Goal: Check status: Check status

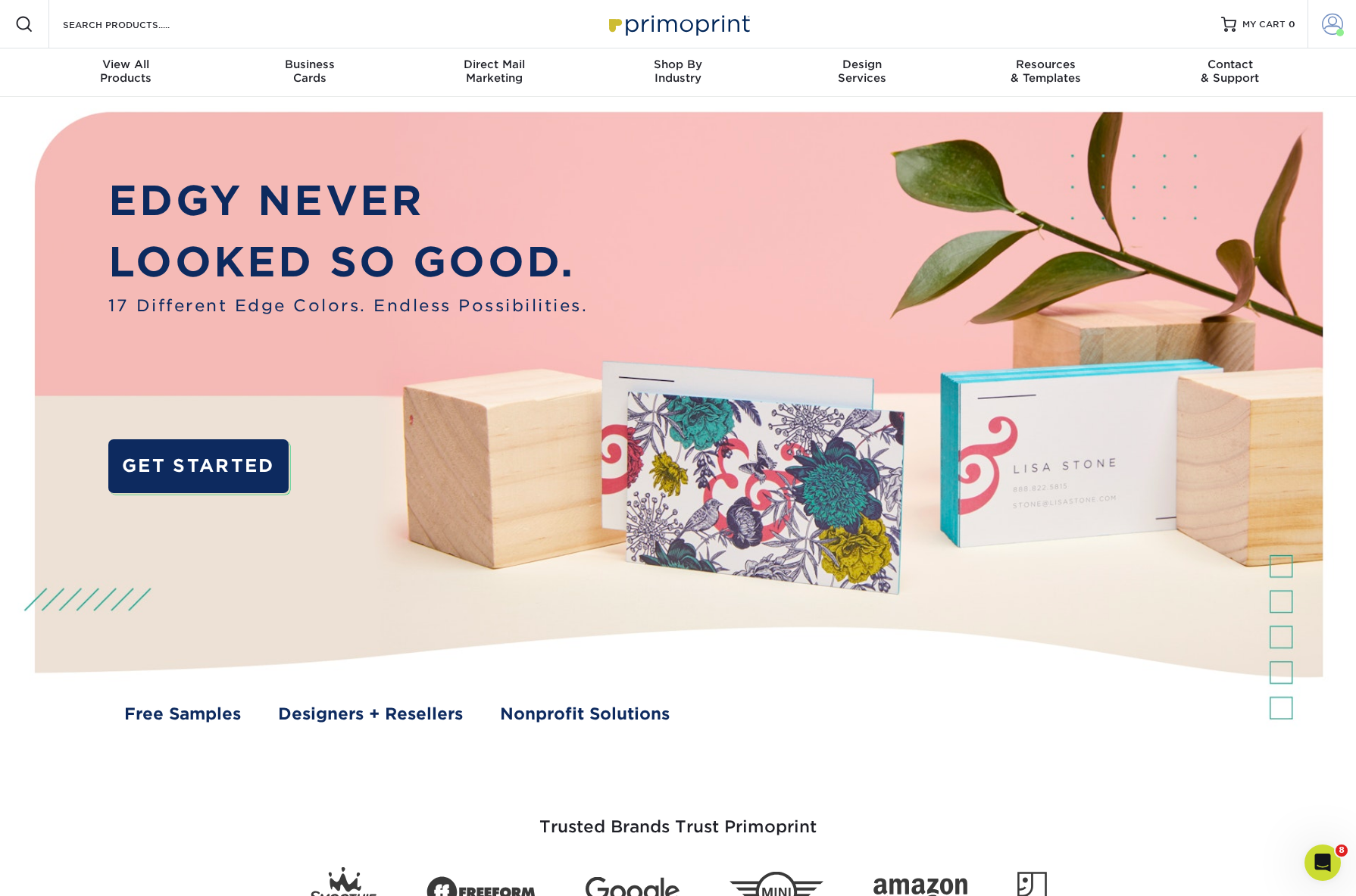
click at [1320, 26] on link "Account" at bounding box center [1331, 24] width 48 height 48
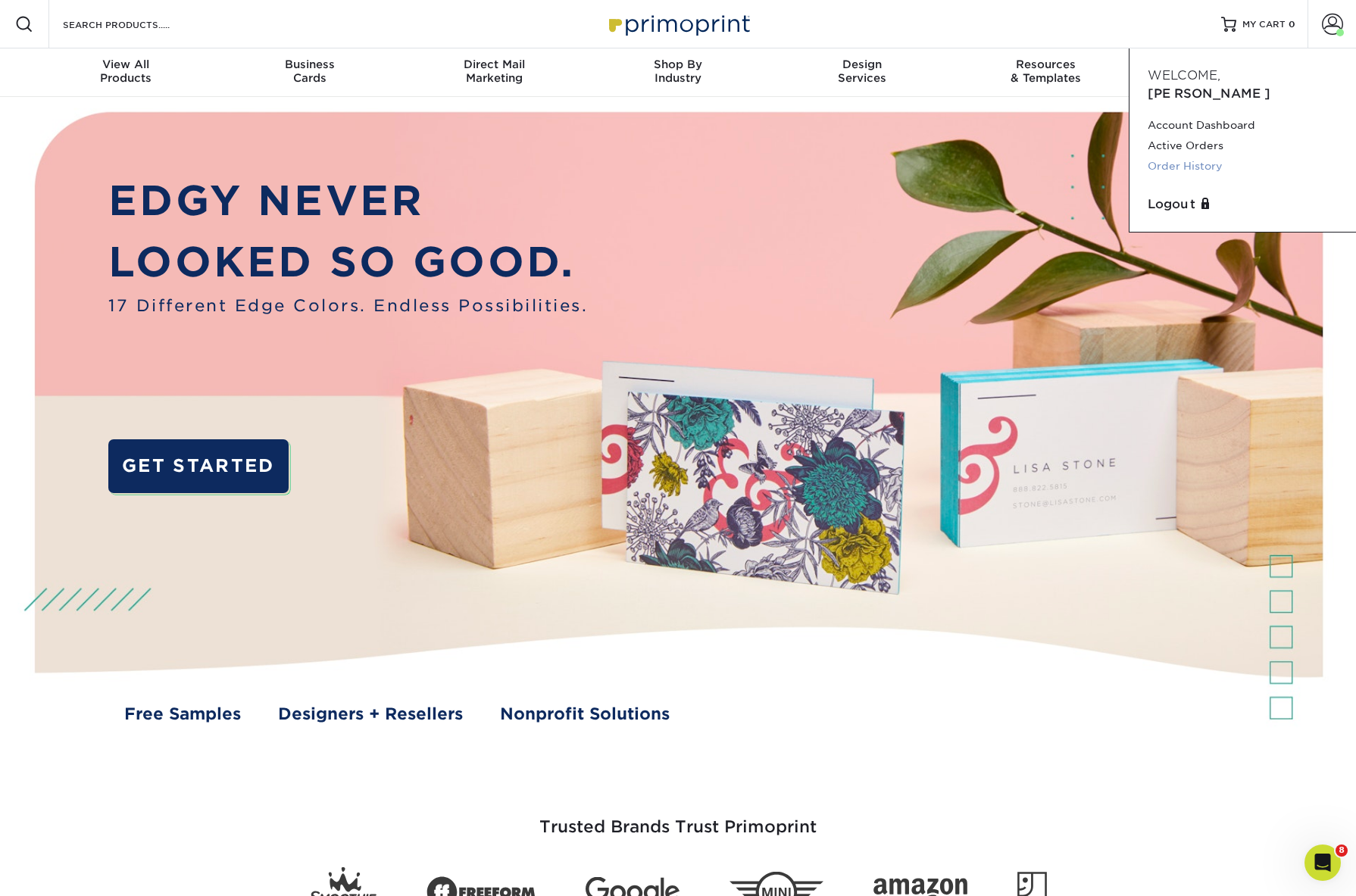
click at [1203, 156] on link "Order History" at bounding box center [1243, 166] width 190 height 20
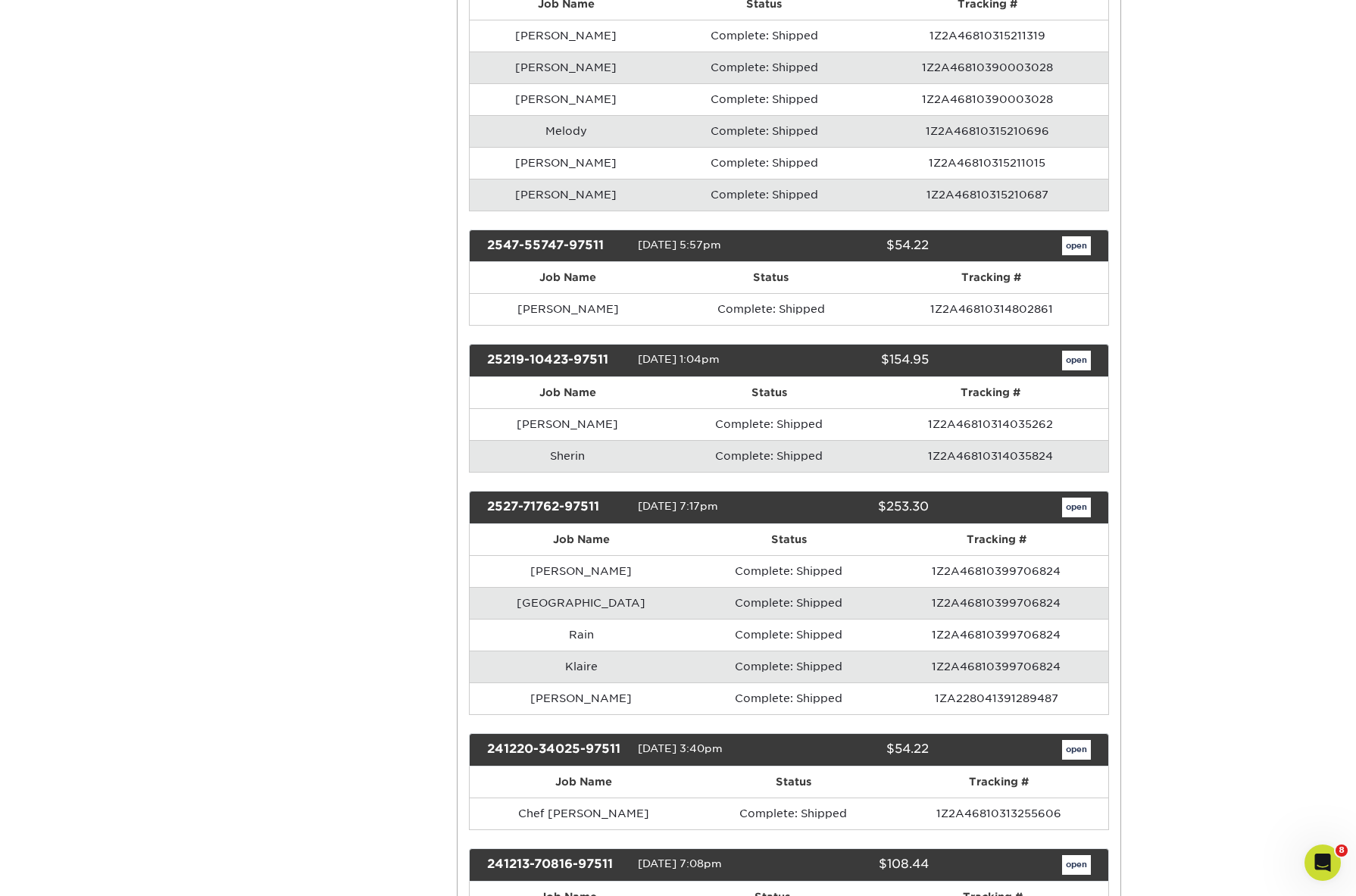
scroll to position [722, 0]
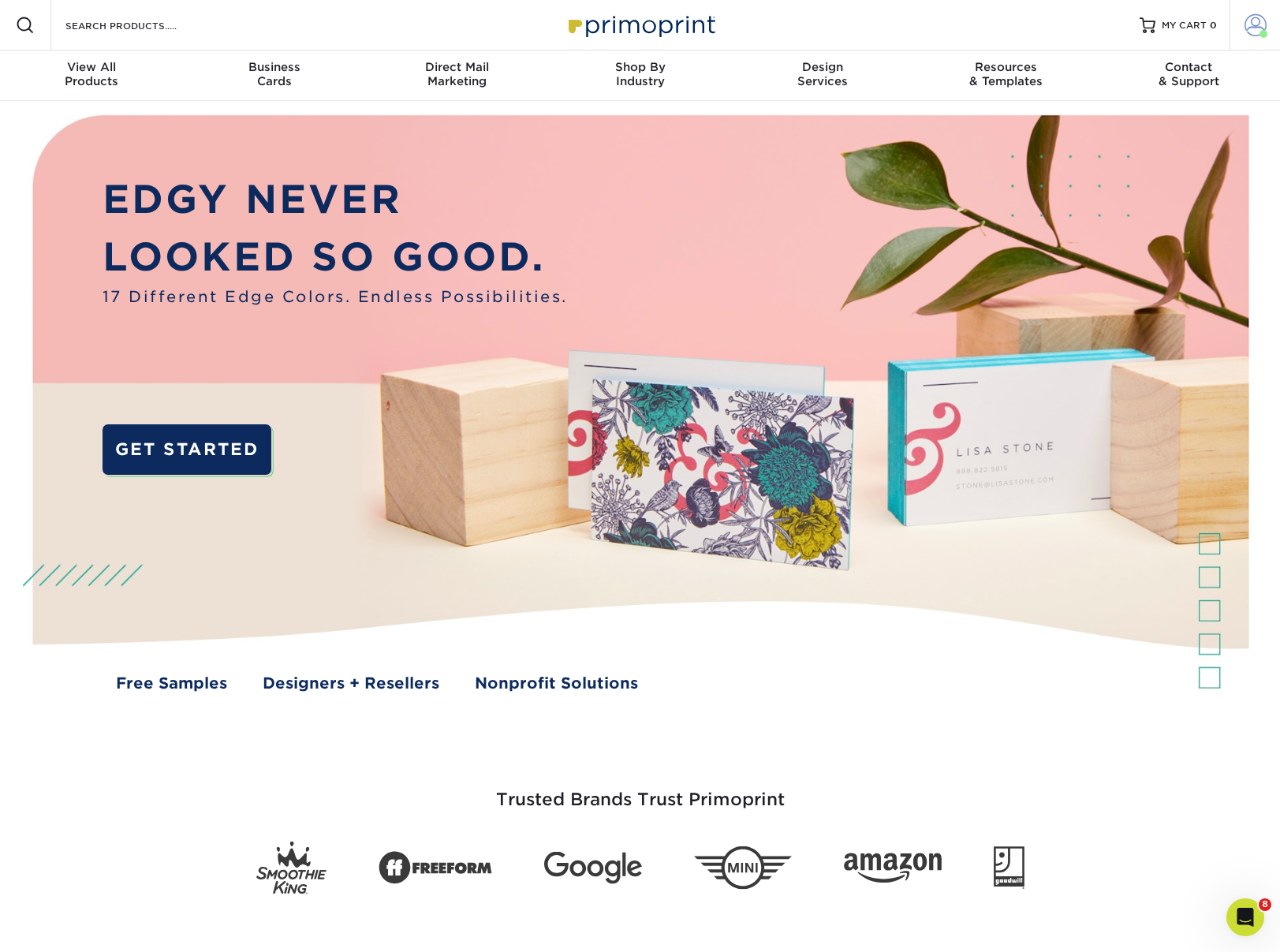
click at [1252, 18] on span at bounding box center [1256, 25] width 22 height 22
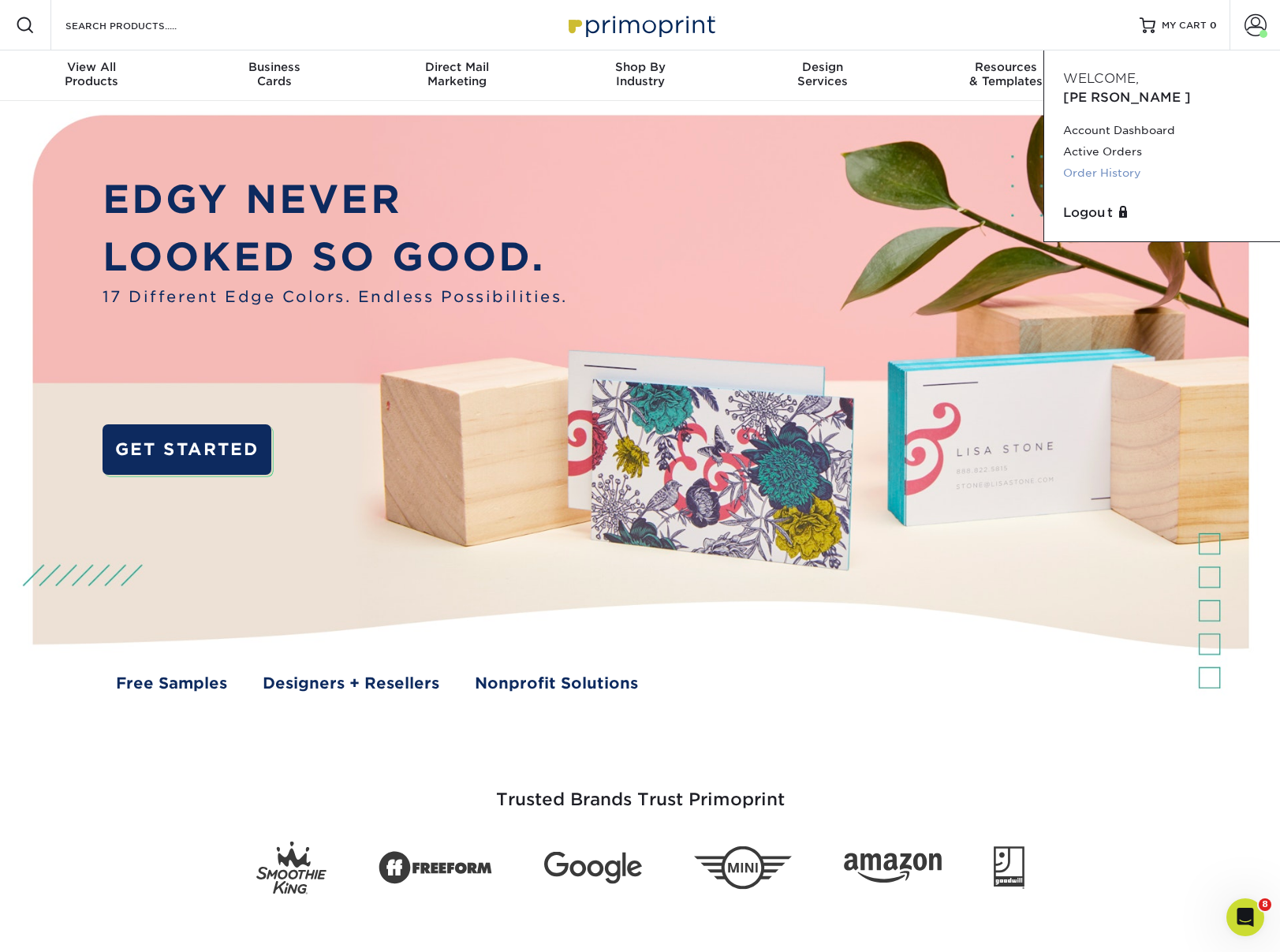
click at [1122, 162] on link "Order History" at bounding box center [1163, 172] width 198 height 21
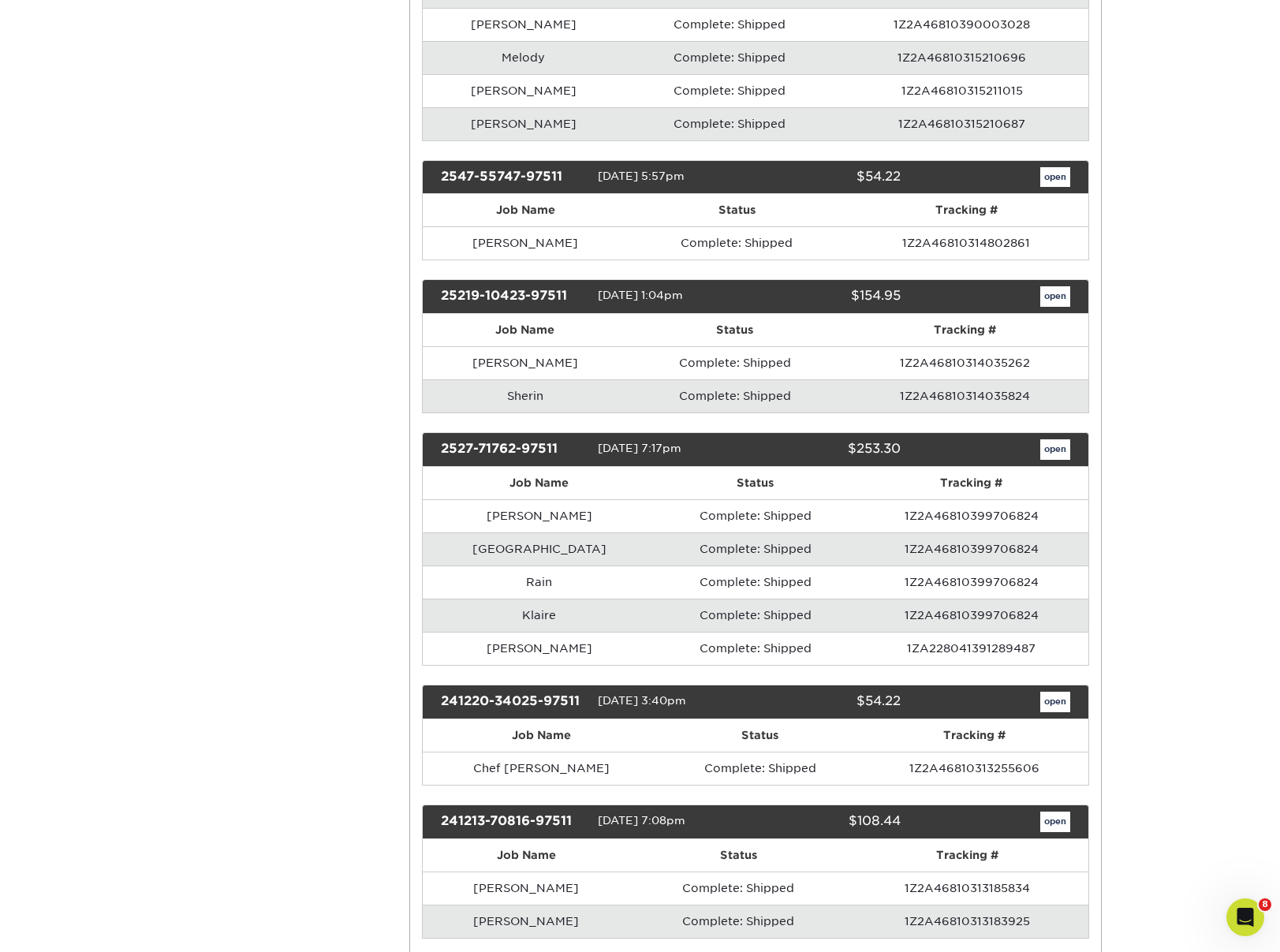
scroll to position [836, 0]
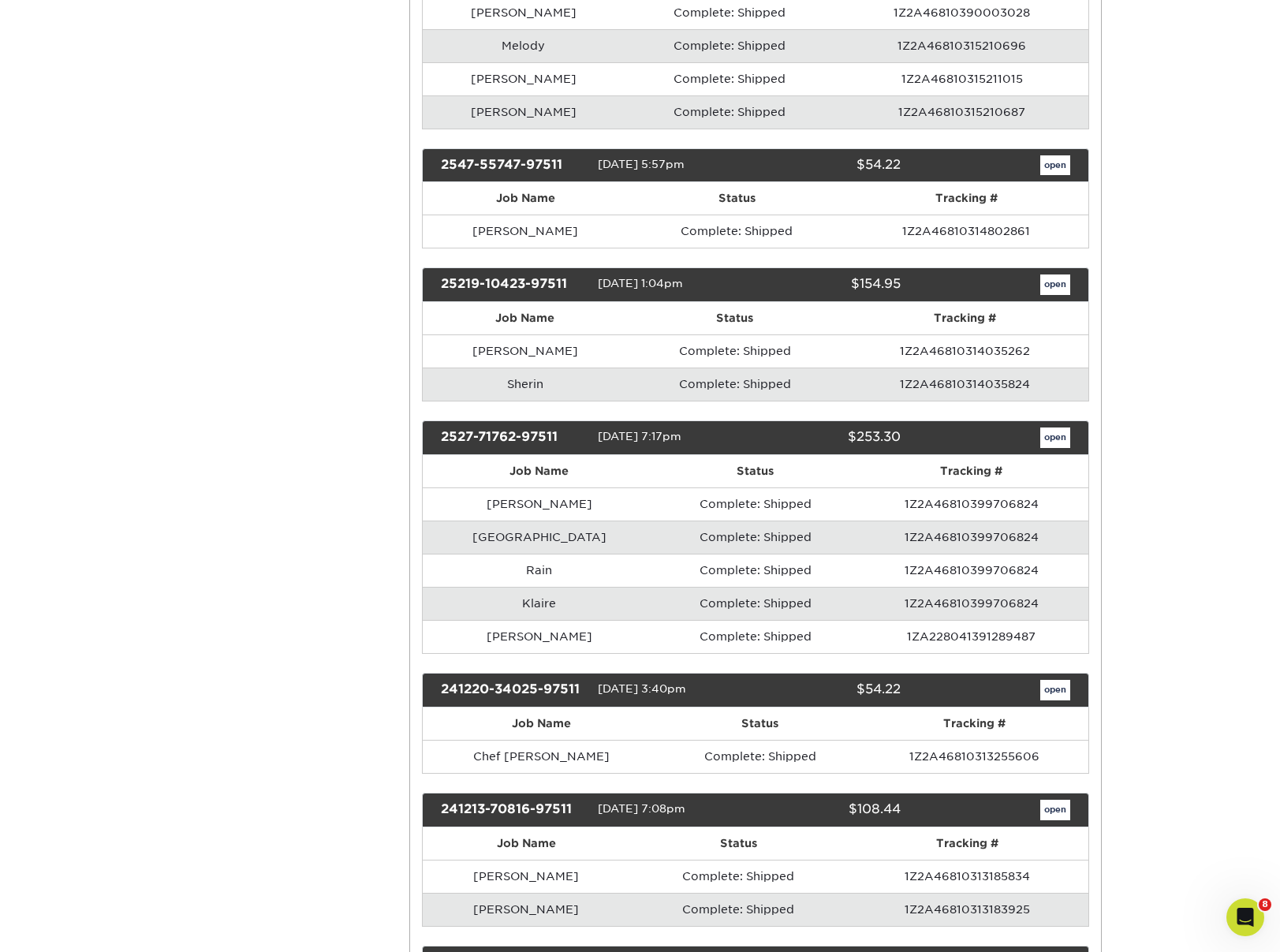
click at [486, 534] on td "[GEOGRAPHIC_DATA]" at bounding box center [540, 537] width 234 height 33
click at [1061, 434] on link "open" at bounding box center [1055, 437] width 30 height 20
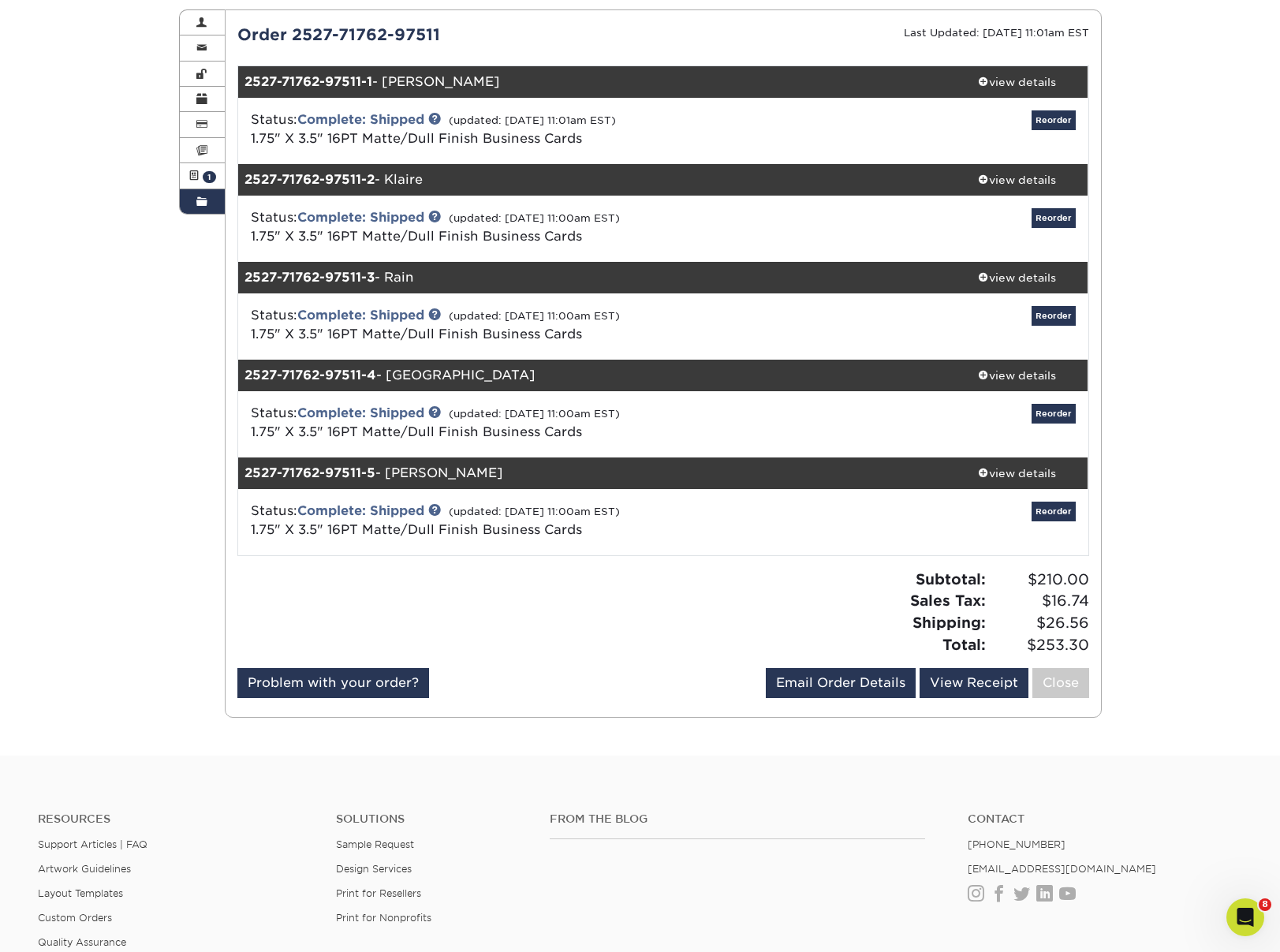
scroll to position [0, 0]
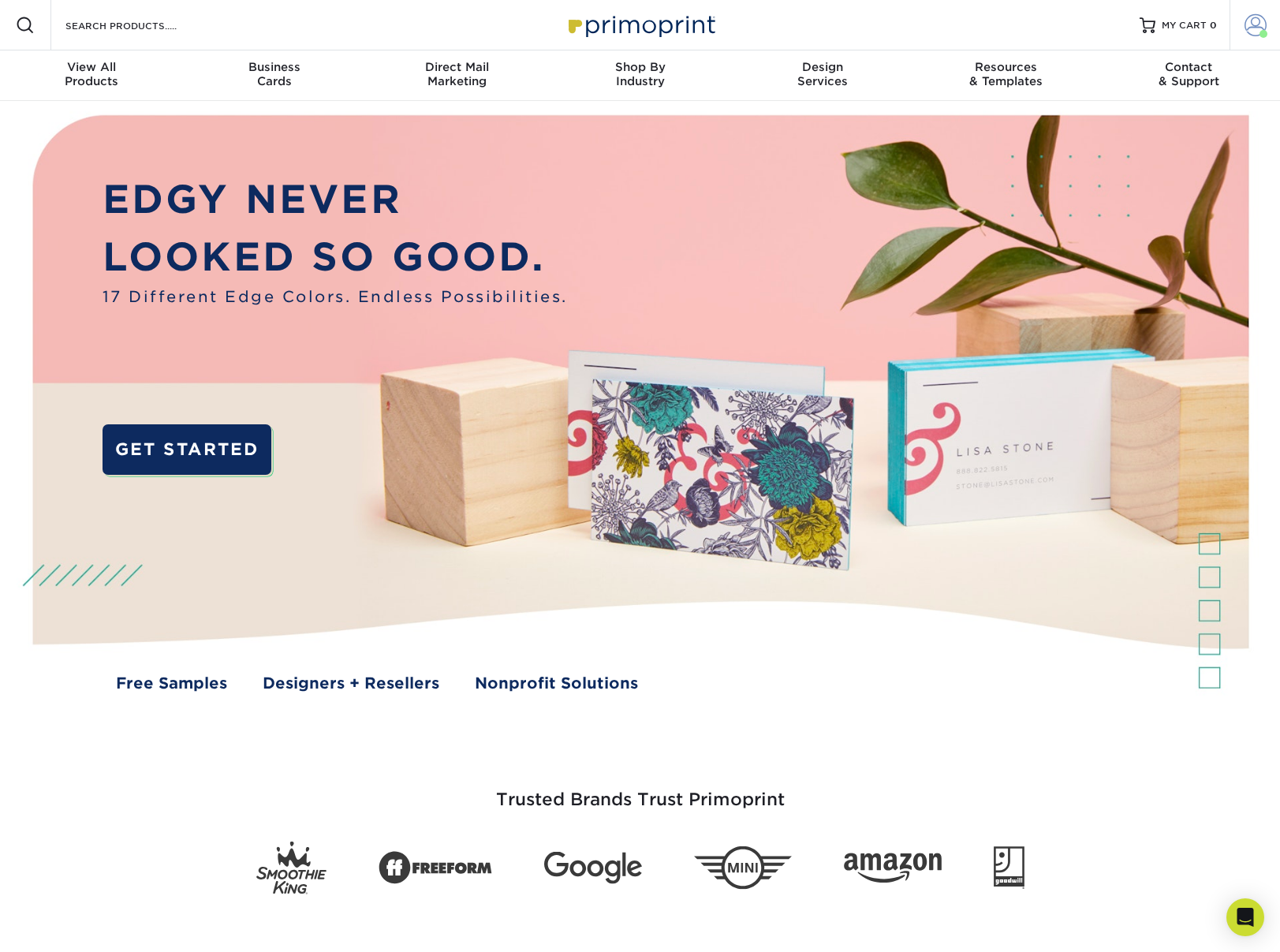
click at [1265, 31] on span at bounding box center [1263, 34] width 8 height 8
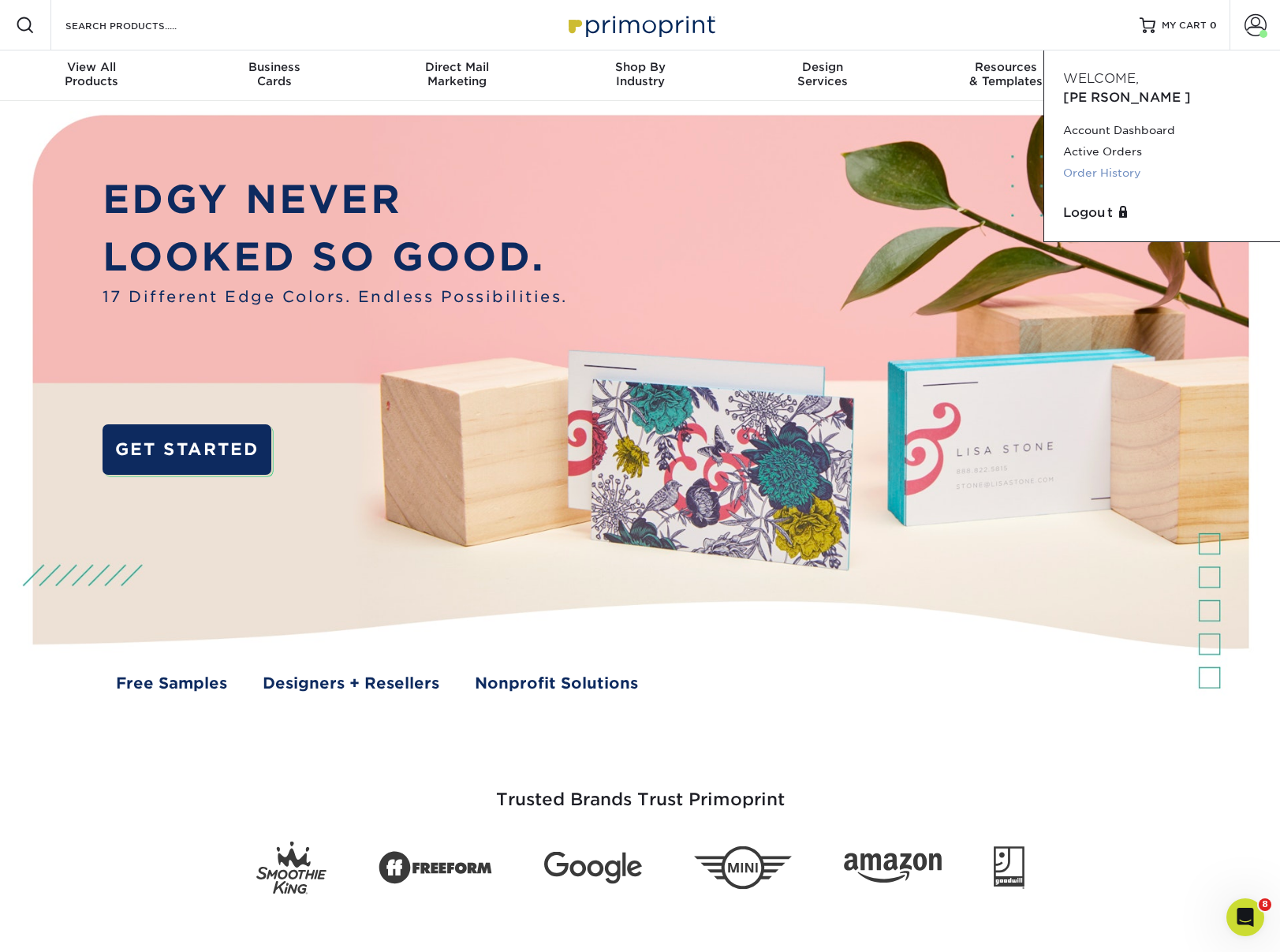
click at [1095, 162] on link "Order History" at bounding box center [1163, 172] width 198 height 21
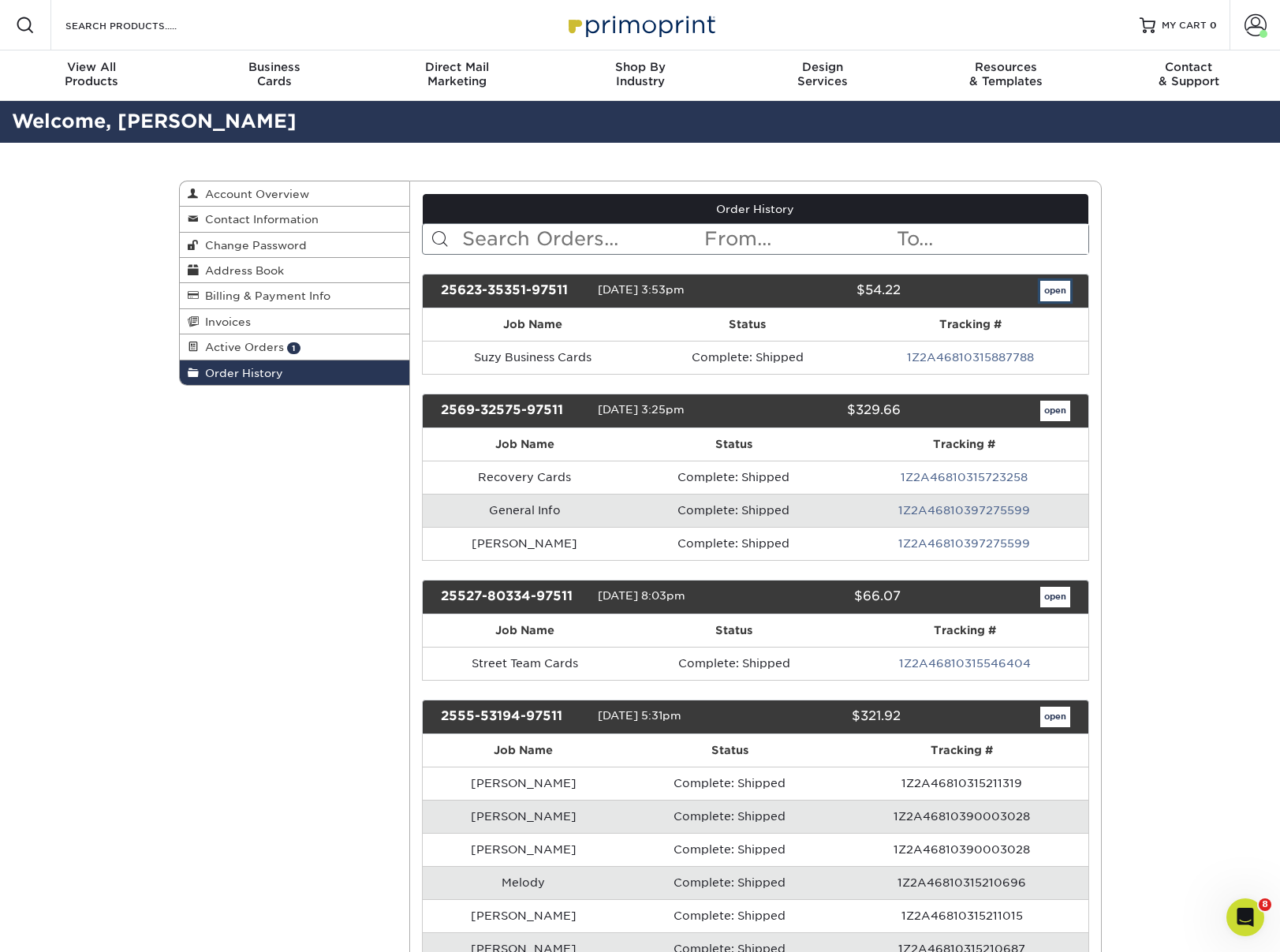
click at [1050, 291] on link "open" at bounding box center [1055, 291] width 30 height 20
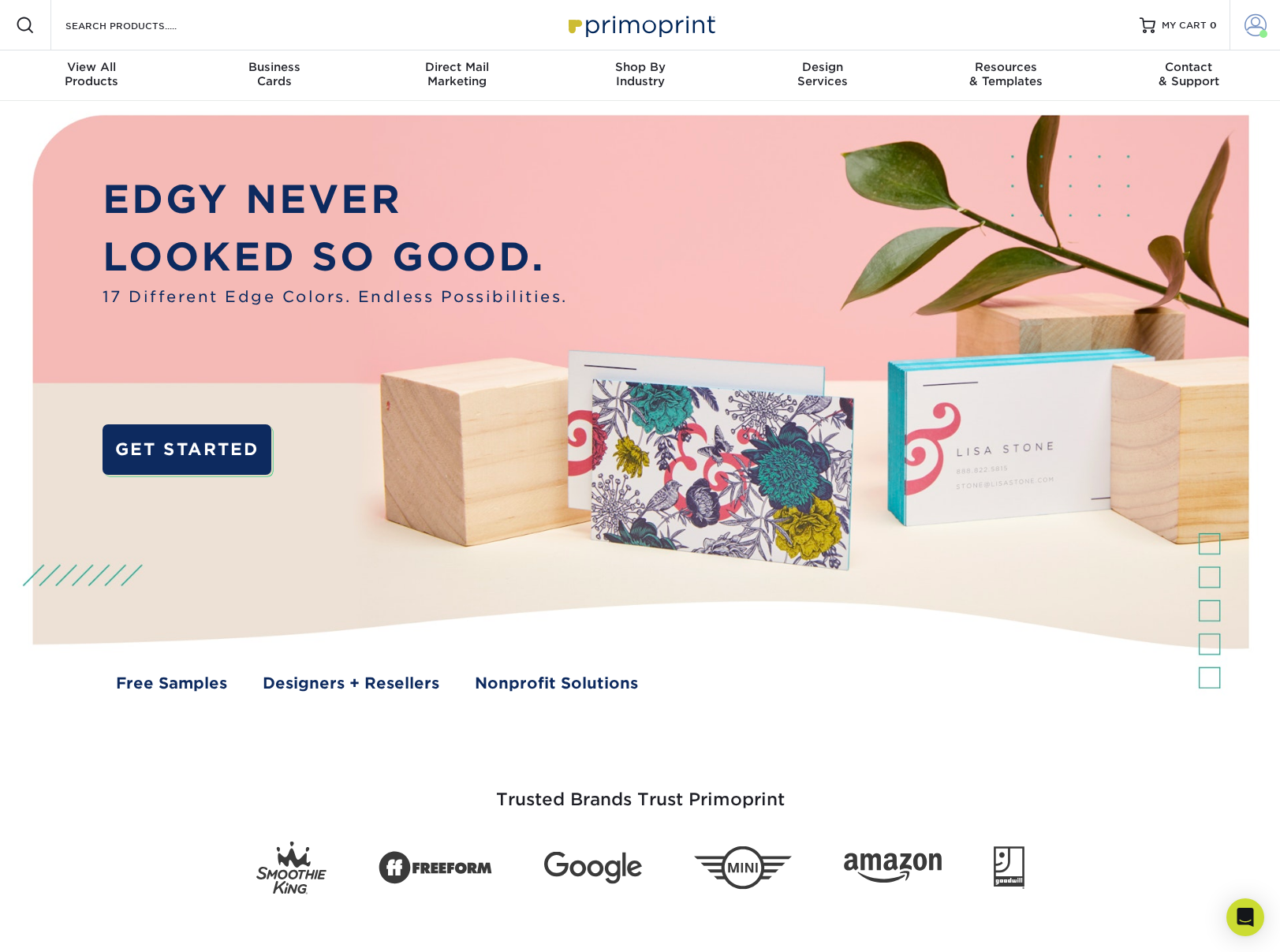
click at [1256, 14] on span at bounding box center [1256, 25] width 22 height 22
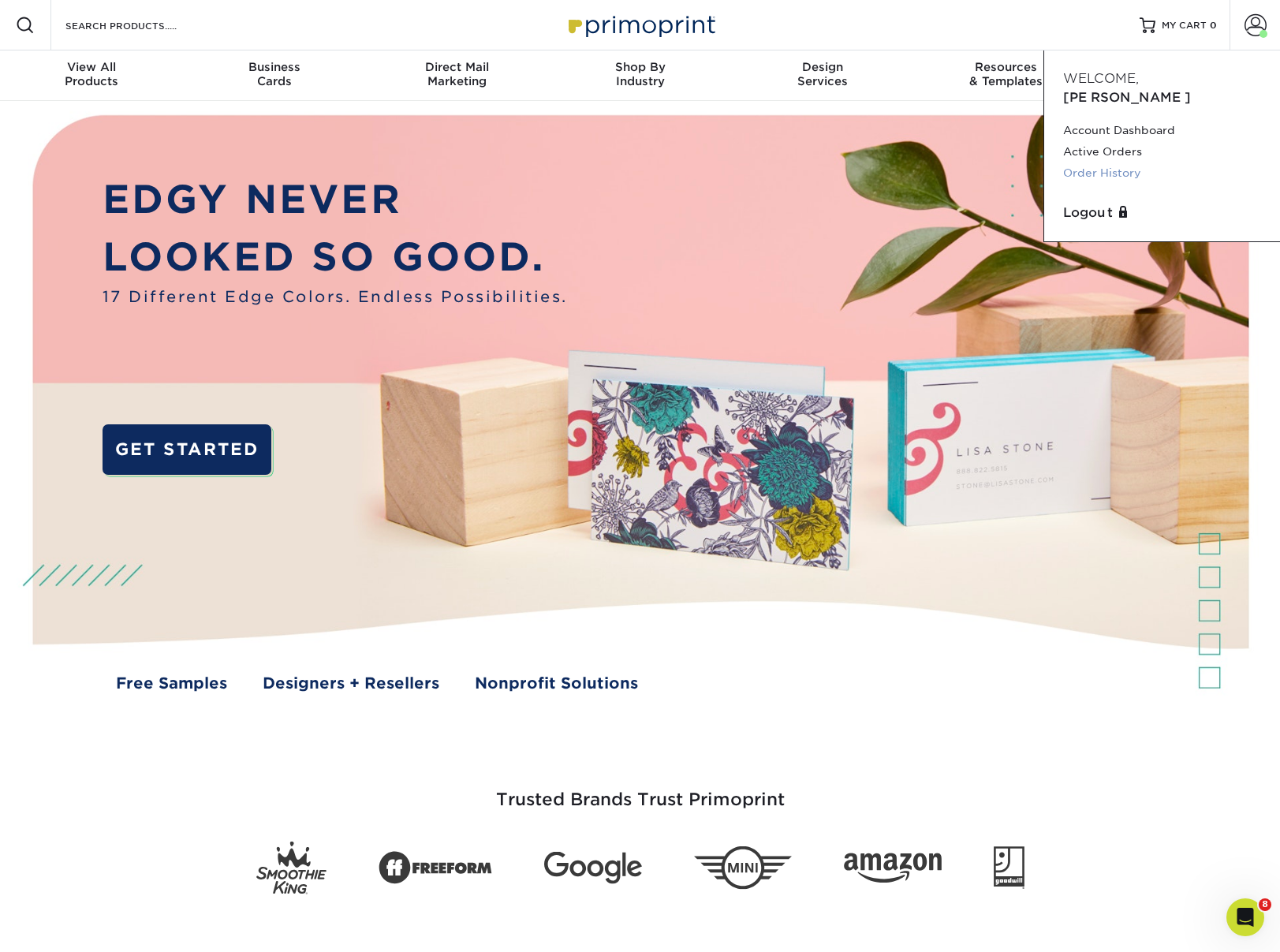
click at [1098, 162] on link "Order History" at bounding box center [1163, 172] width 198 height 21
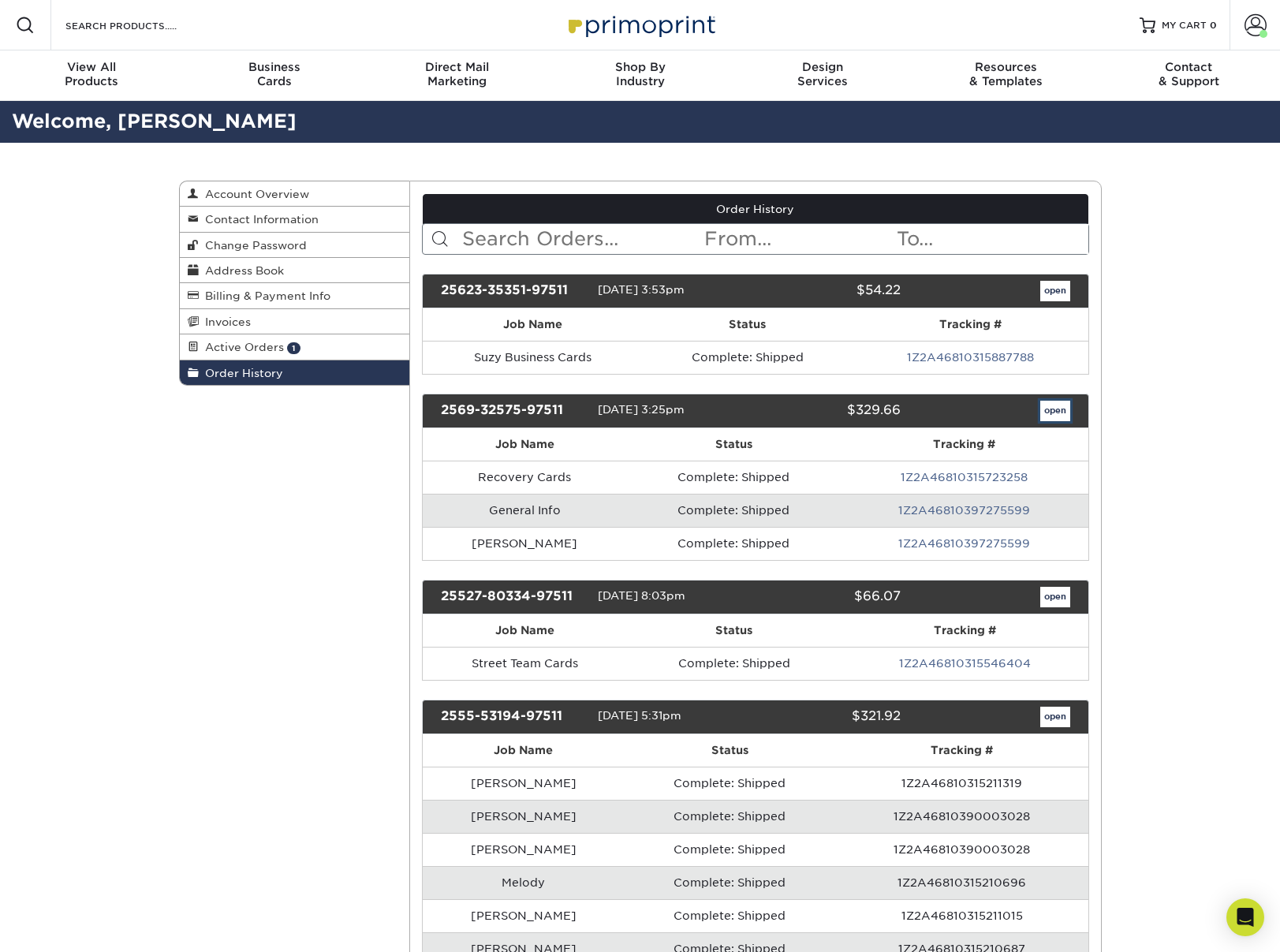
click at [1055, 407] on link "open" at bounding box center [1055, 411] width 30 height 20
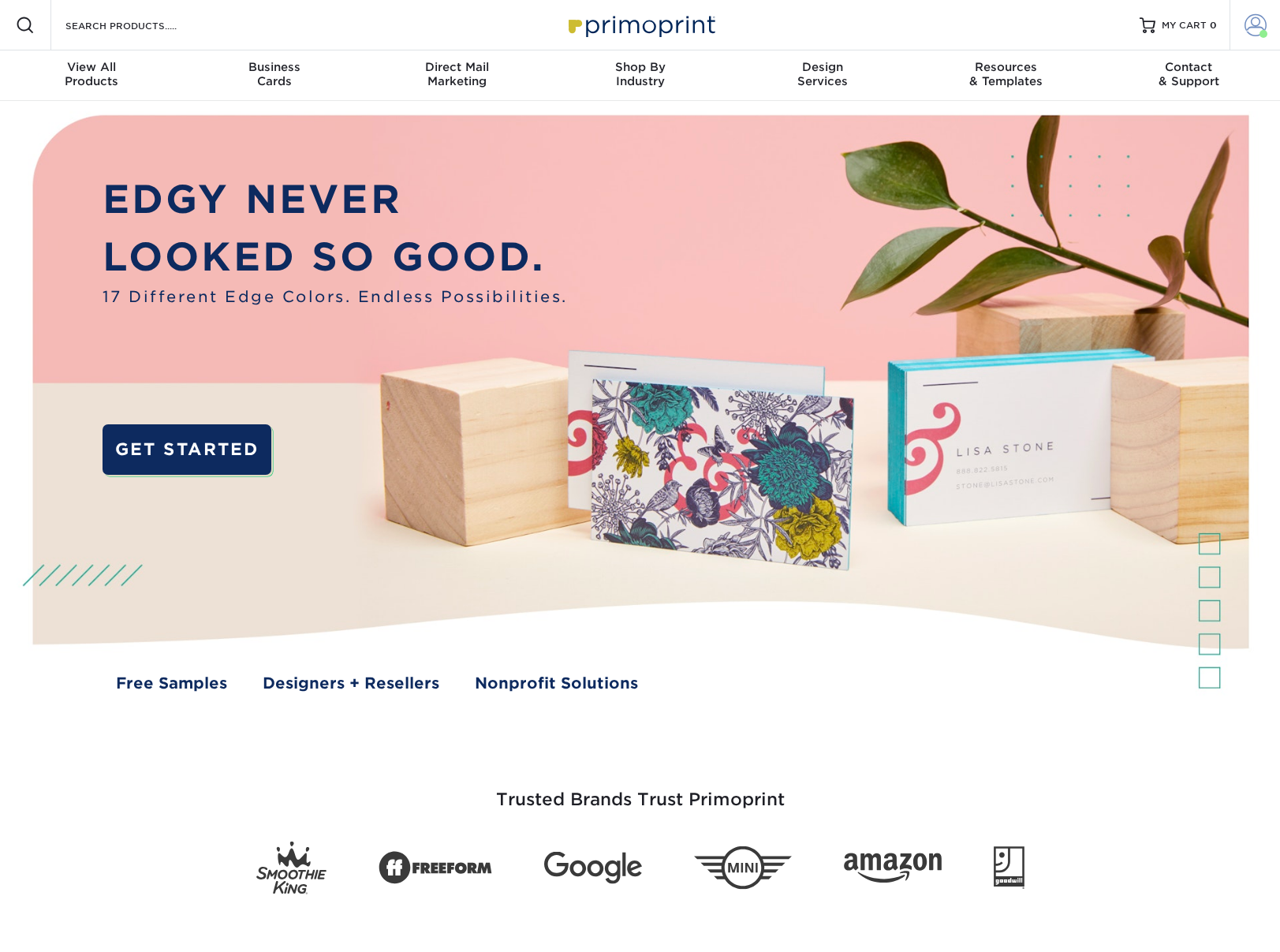
click at [1263, 18] on span at bounding box center [1256, 25] width 22 height 22
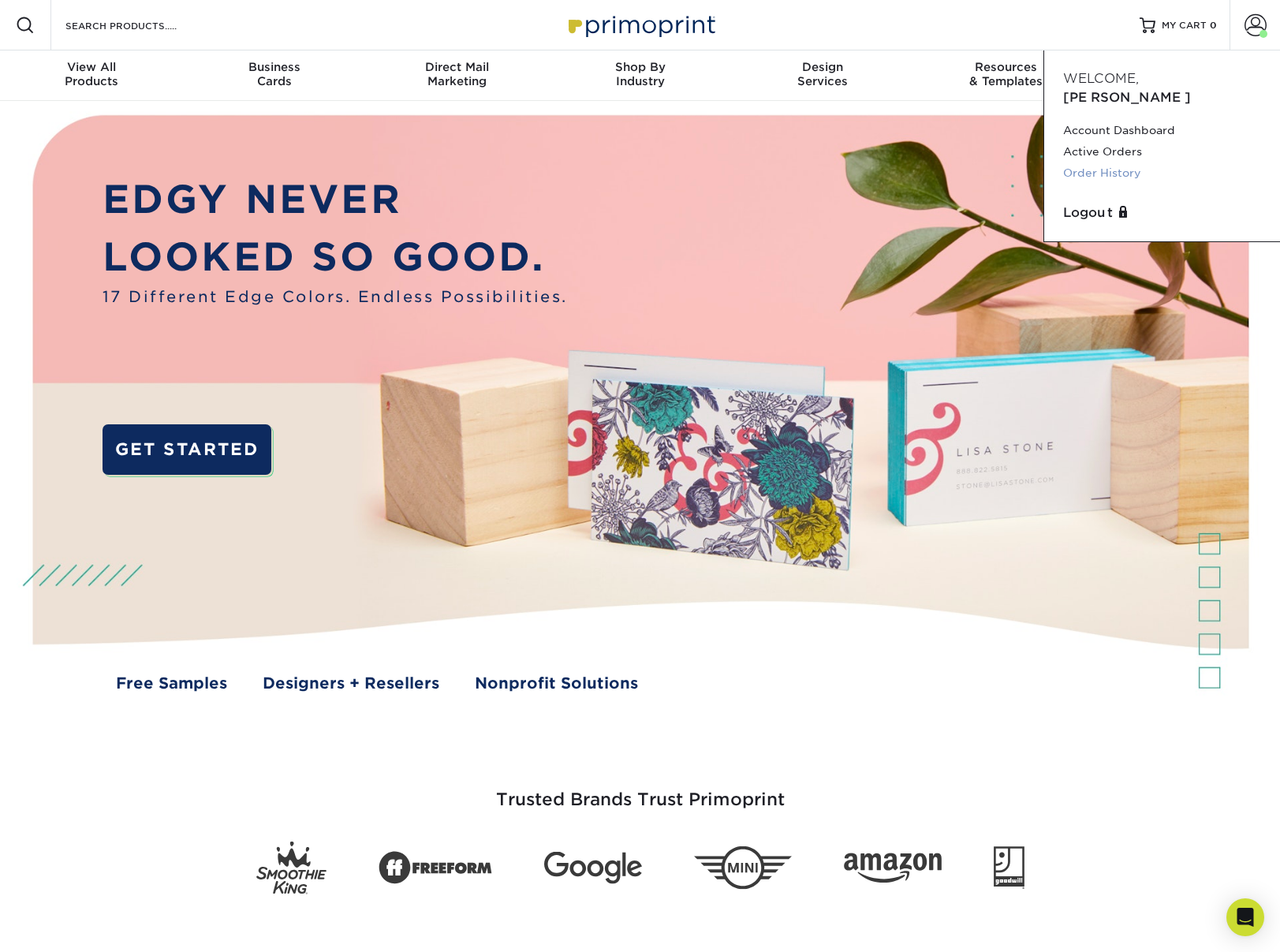
click at [1117, 162] on link "Order History" at bounding box center [1163, 172] width 198 height 21
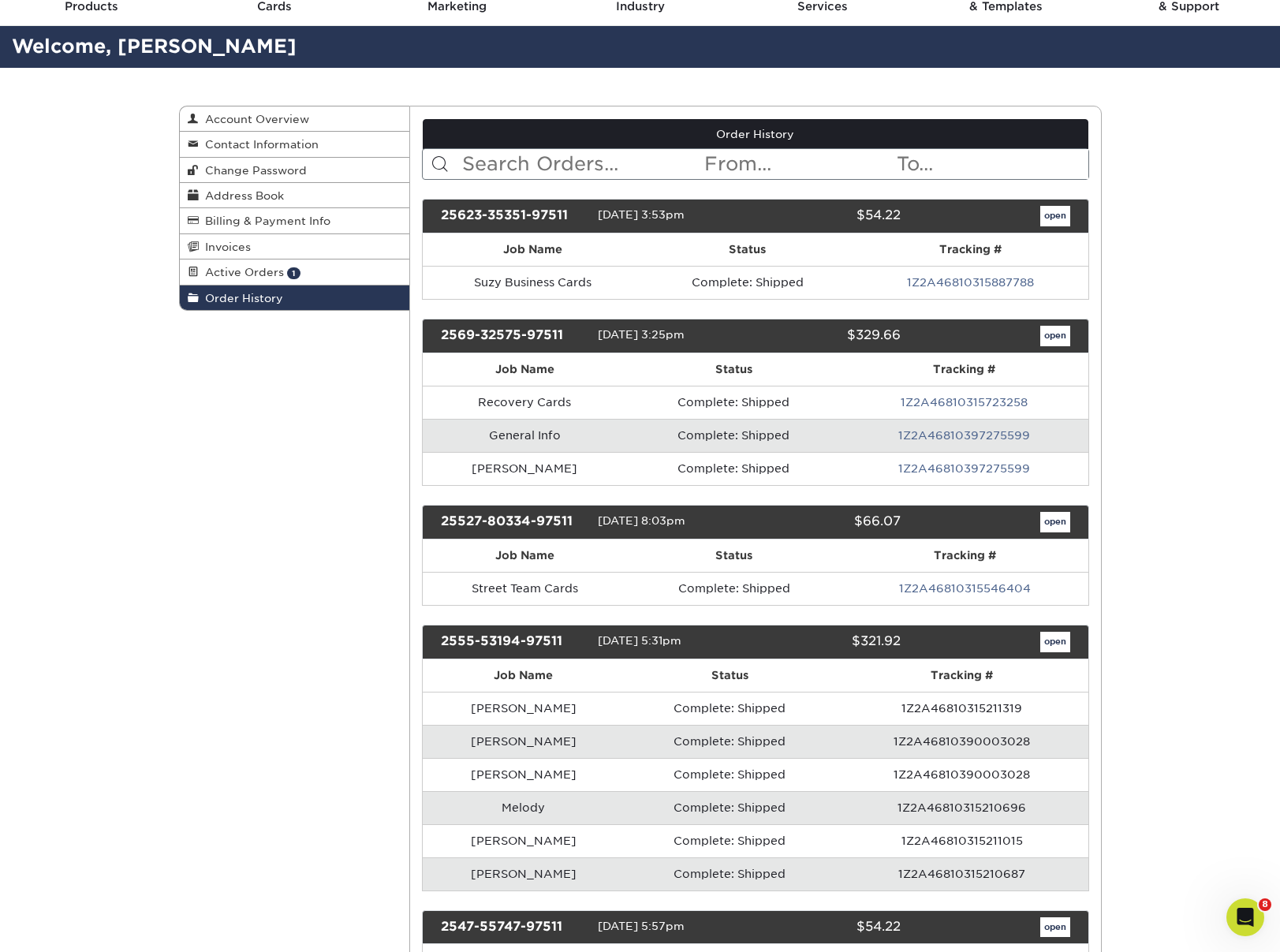
scroll to position [76, 0]
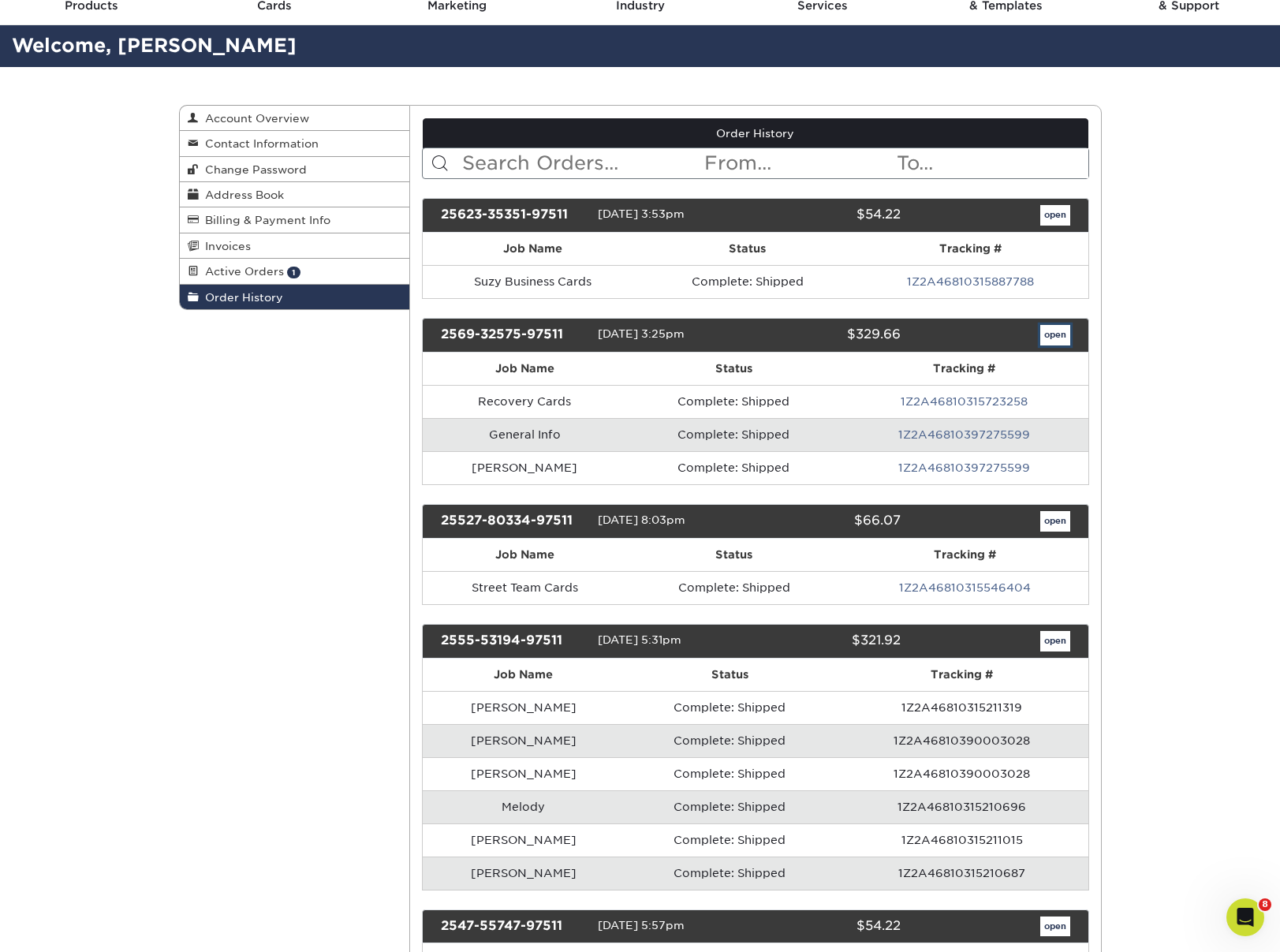
click at [1052, 335] on link "open" at bounding box center [1055, 335] width 30 height 20
